Goal: Information Seeking & Learning: Find specific page/section

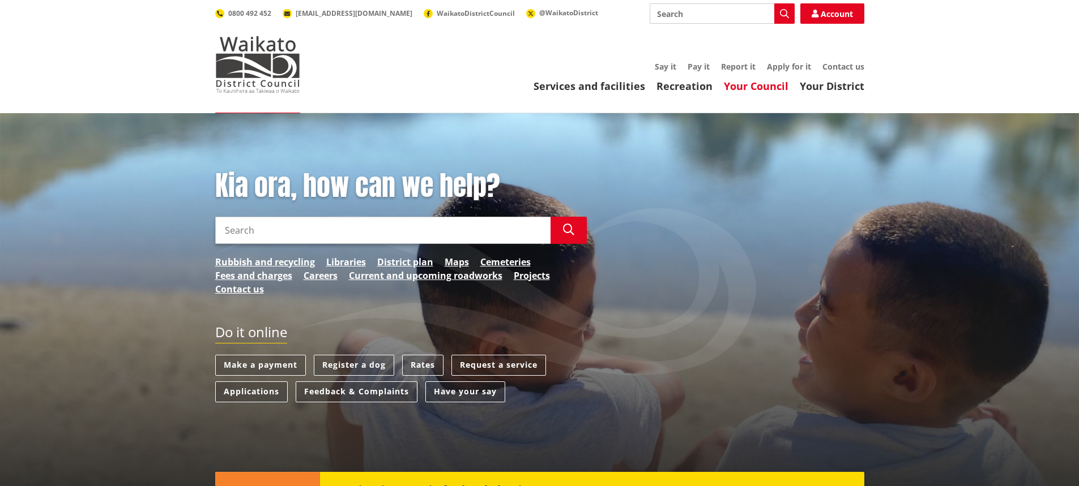
click at [750, 87] on link "Your Council" at bounding box center [756, 86] width 65 height 14
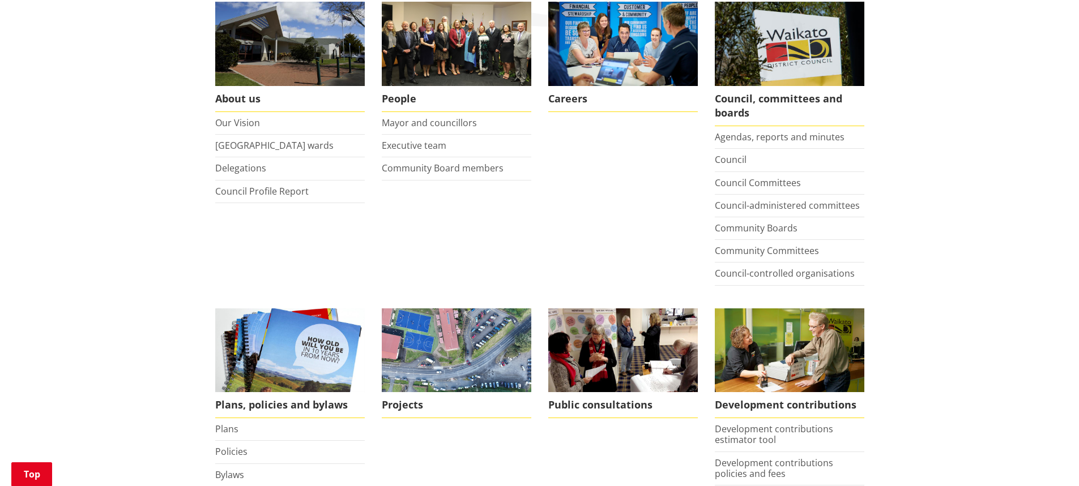
scroll to position [226, 0]
click at [729, 161] on link "Council" at bounding box center [731, 160] width 32 height 12
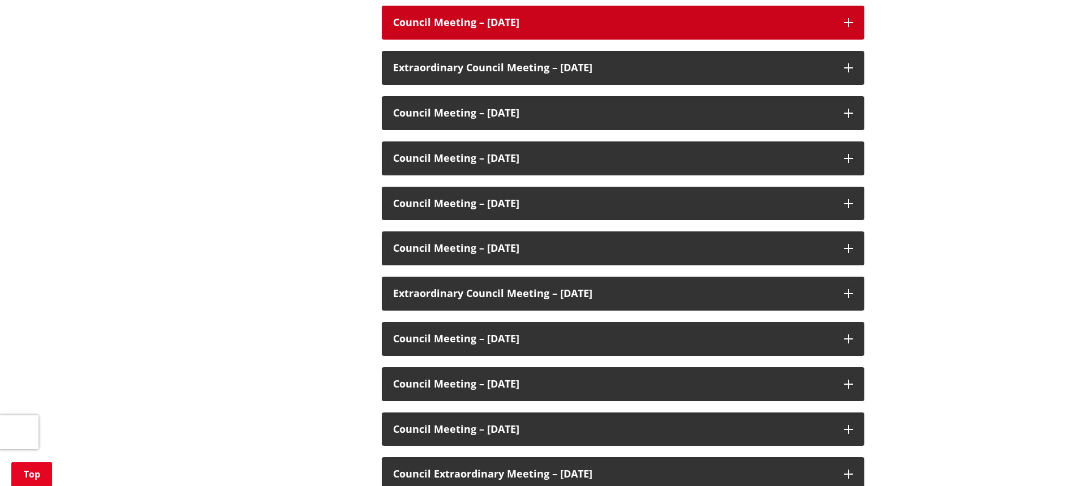
scroll to position [2378, 0]
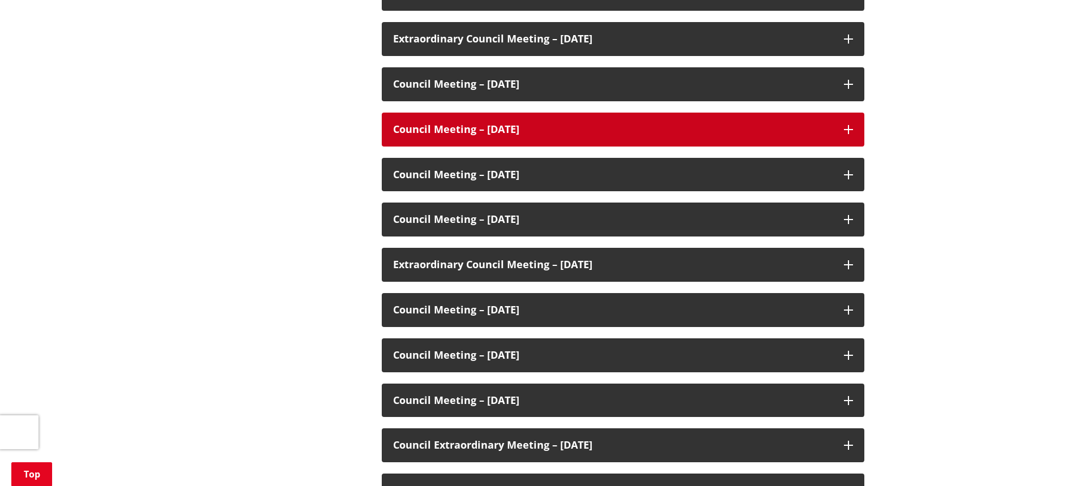
click at [849, 130] on icon at bounding box center [848, 129] width 9 height 9
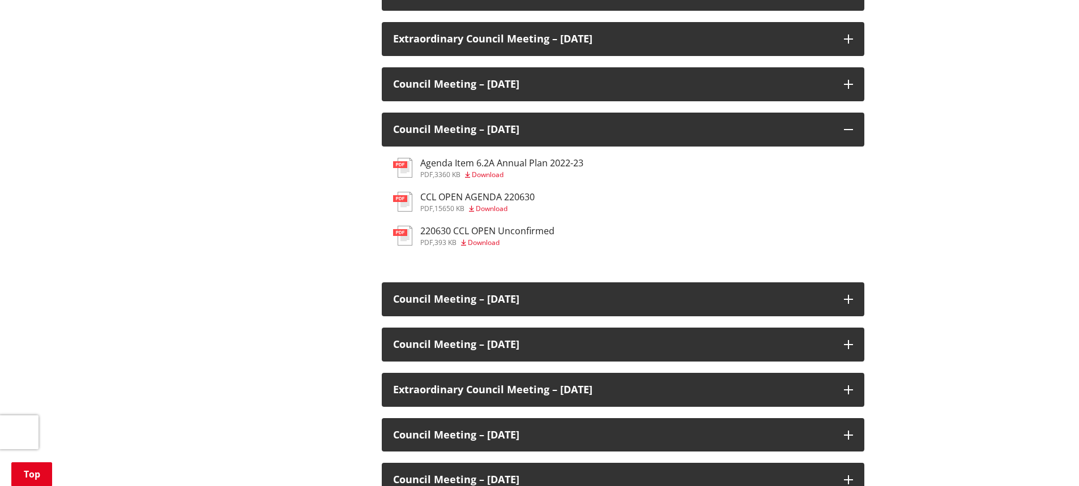
click at [489, 198] on h3 "CCL OPEN AGENDA 220630" at bounding box center [477, 197] width 114 height 11
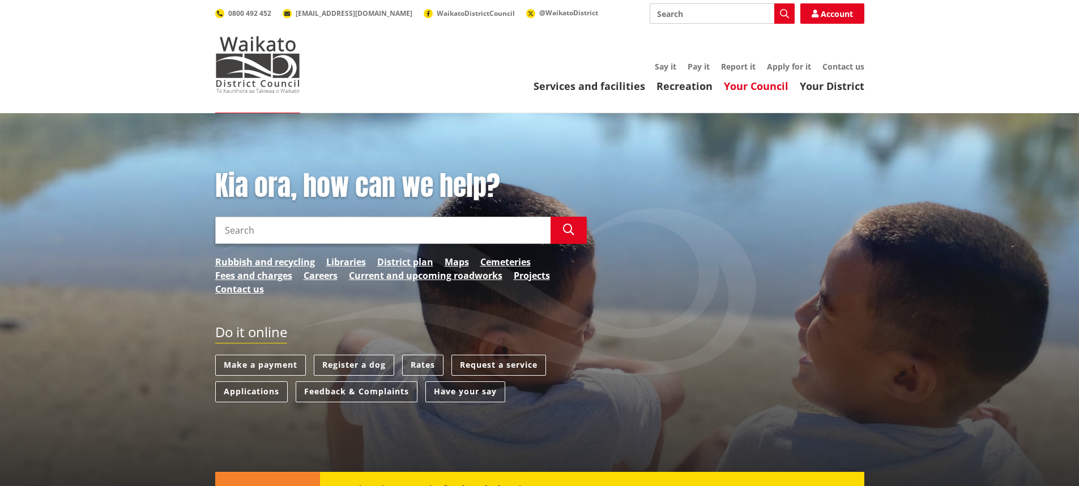
click at [765, 88] on link "Your Council" at bounding box center [756, 86] width 65 height 14
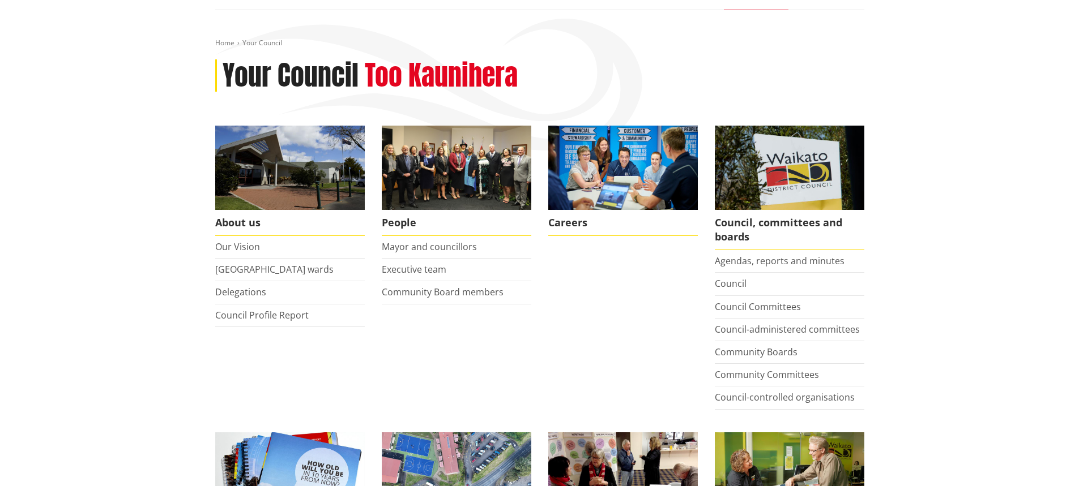
scroll to position [113, 0]
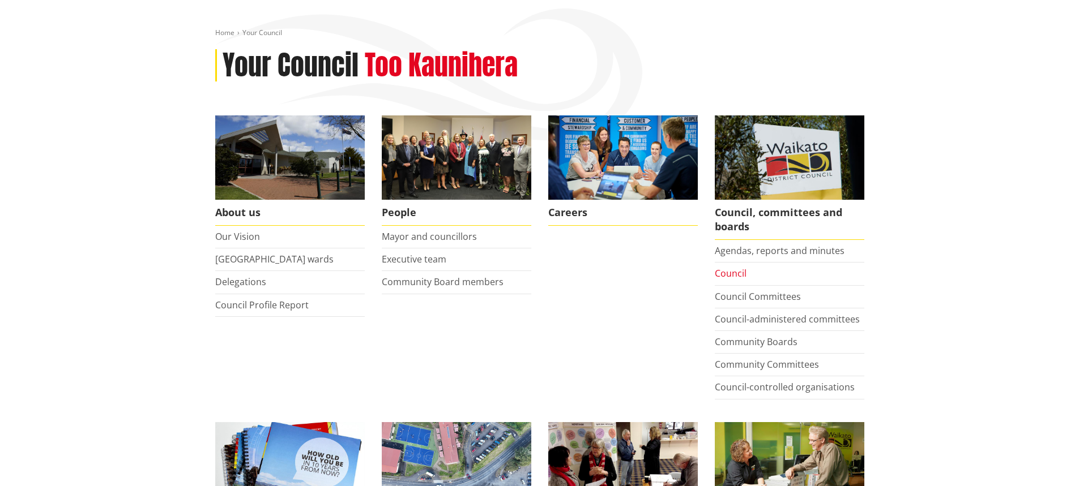
click at [740, 275] on link "Council" at bounding box center [731, 273] width 32 height 12
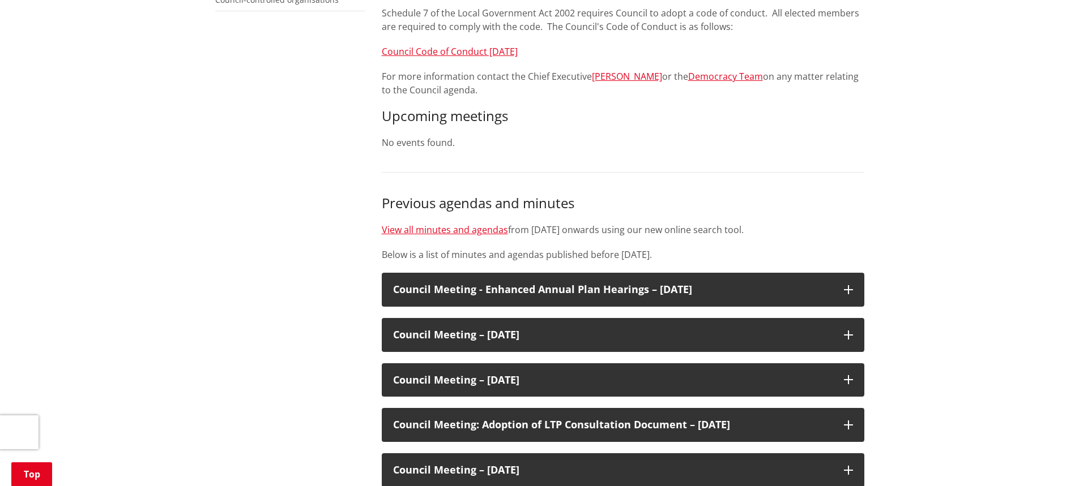
scroll to position [510, 0]
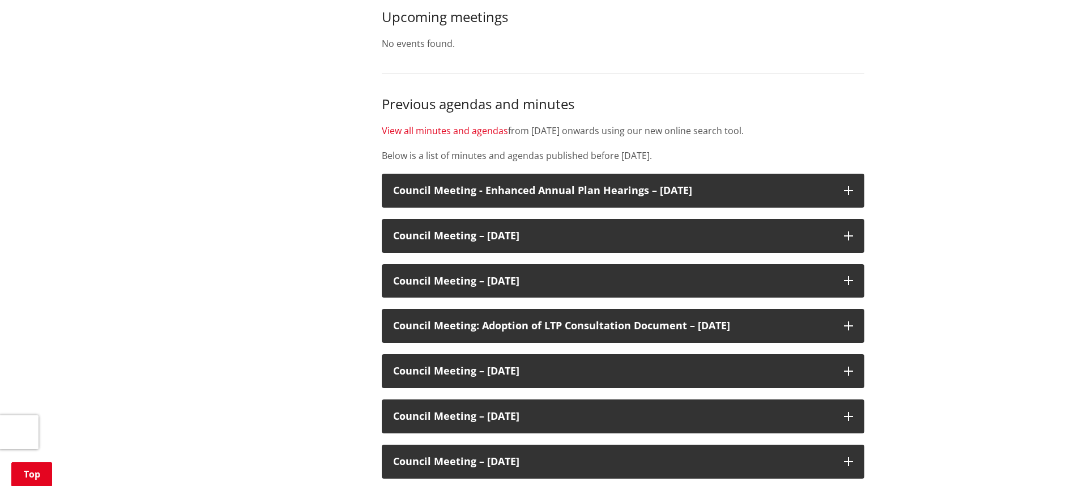
click at [456, 131] on link "View all minutes and agendas" at bounding box center [445, 131] width 126 height 12
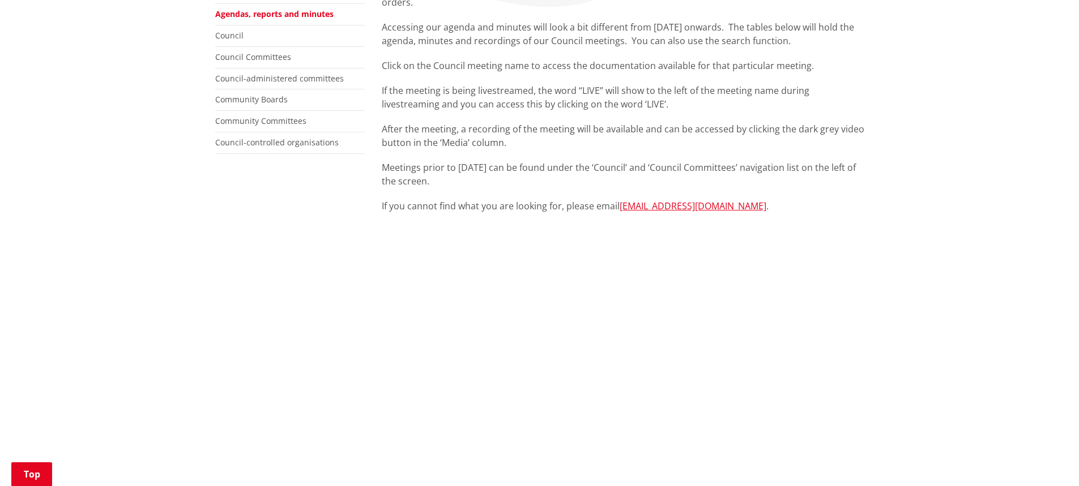
scroll to position [283, 0]
